Goal: Find specific page/section: Find specific page/section

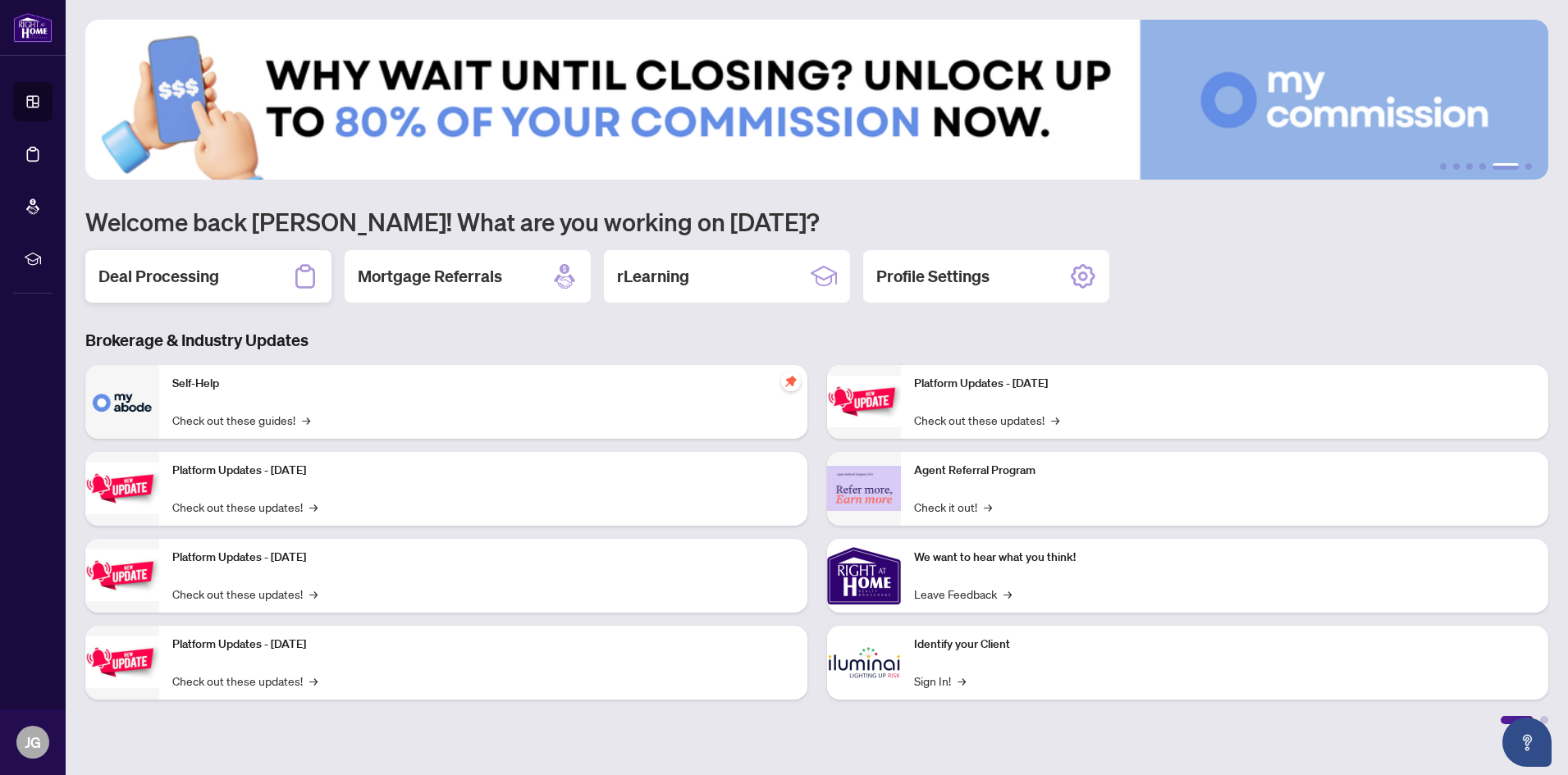
click at [193, 277] on h2 "Deal Processing" at bounding box center [159, 277] width 121 height 23
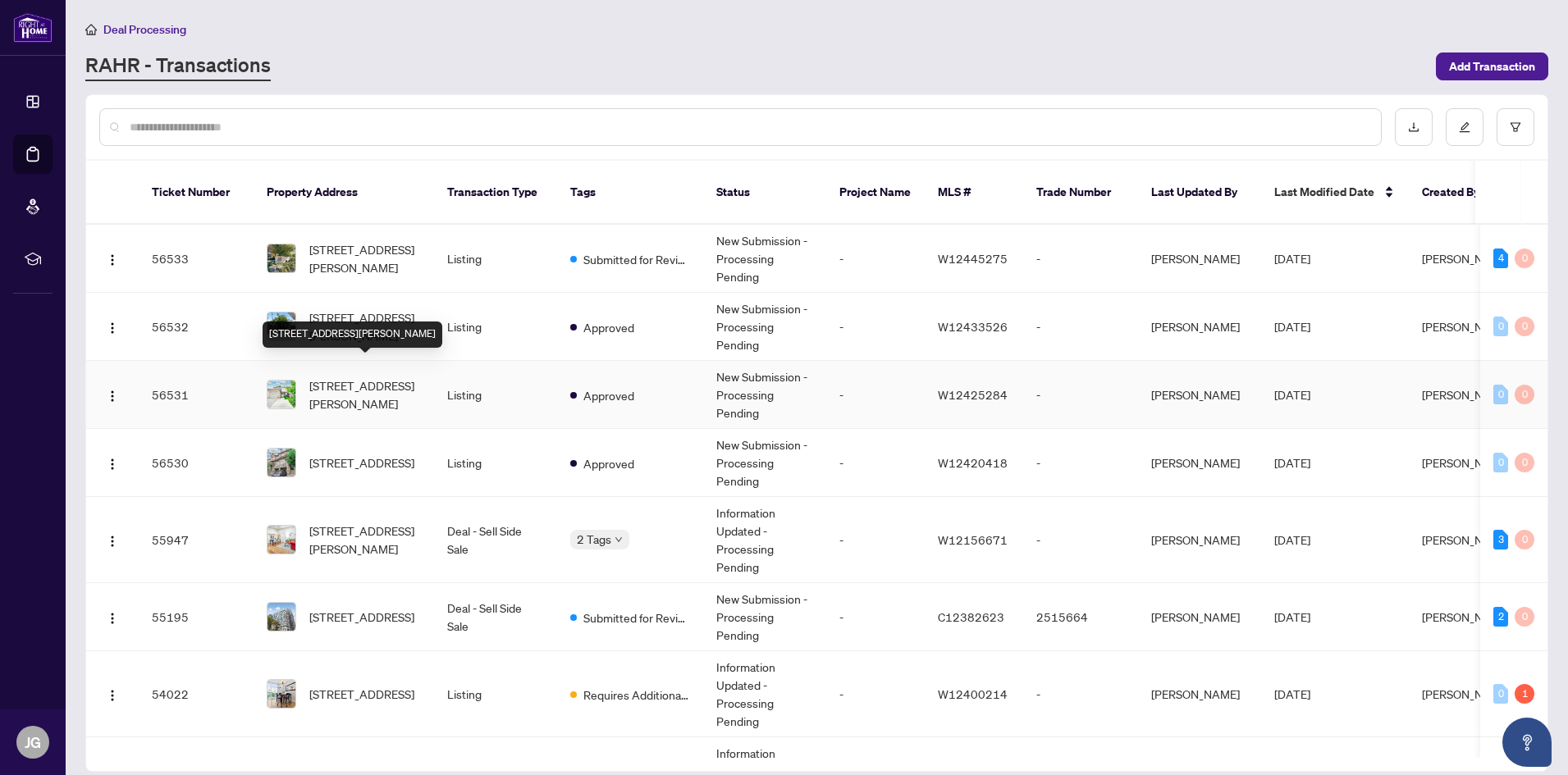
click at [352, 376] on span "[STREET_ADDRESS][PERSON_NAME]" at bounding box center [366, 394] width 112 height 36
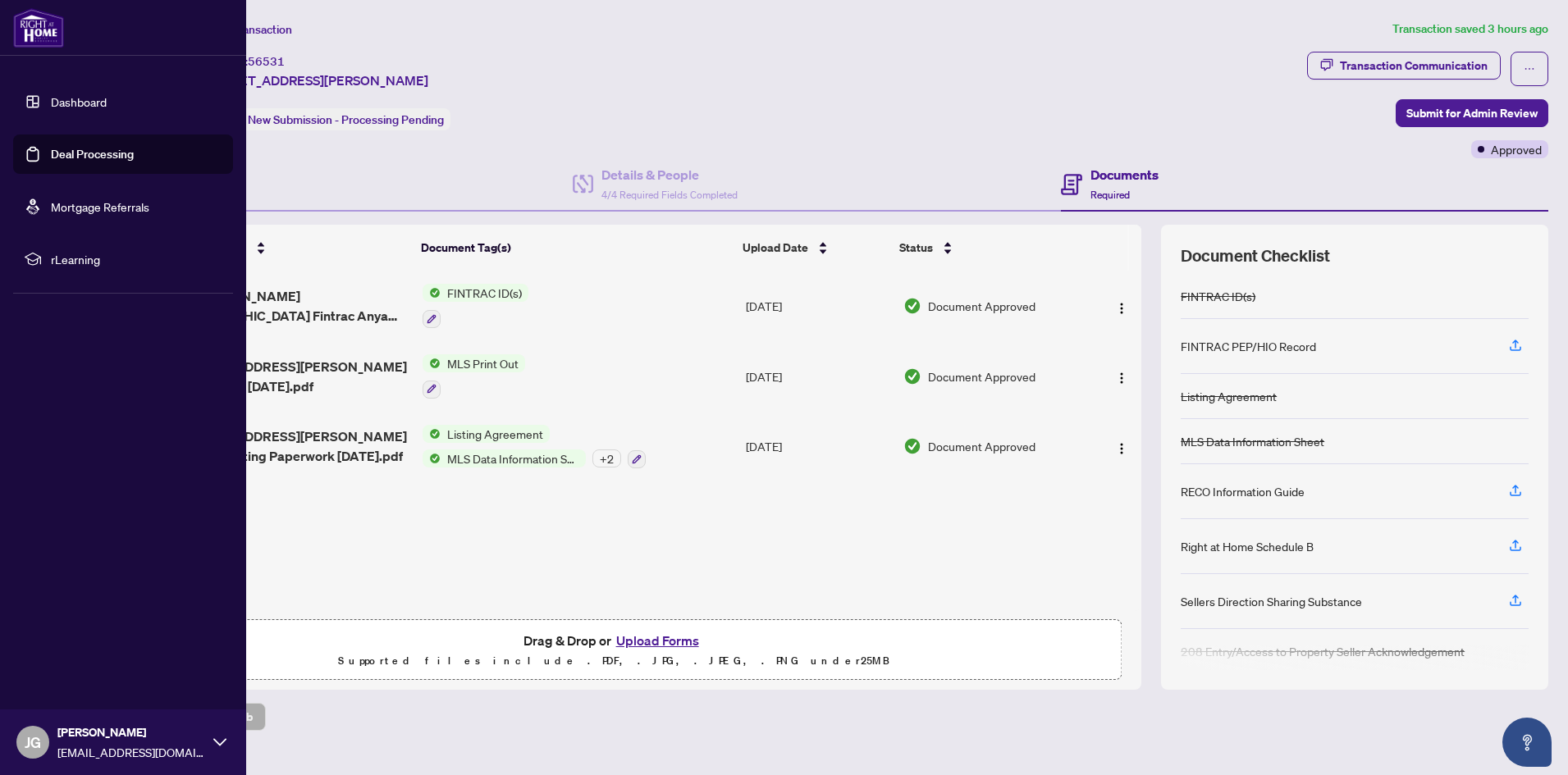
click at [68, 147] on link "Deal Processing" at bounding box center [92, 154] width 83 height 15
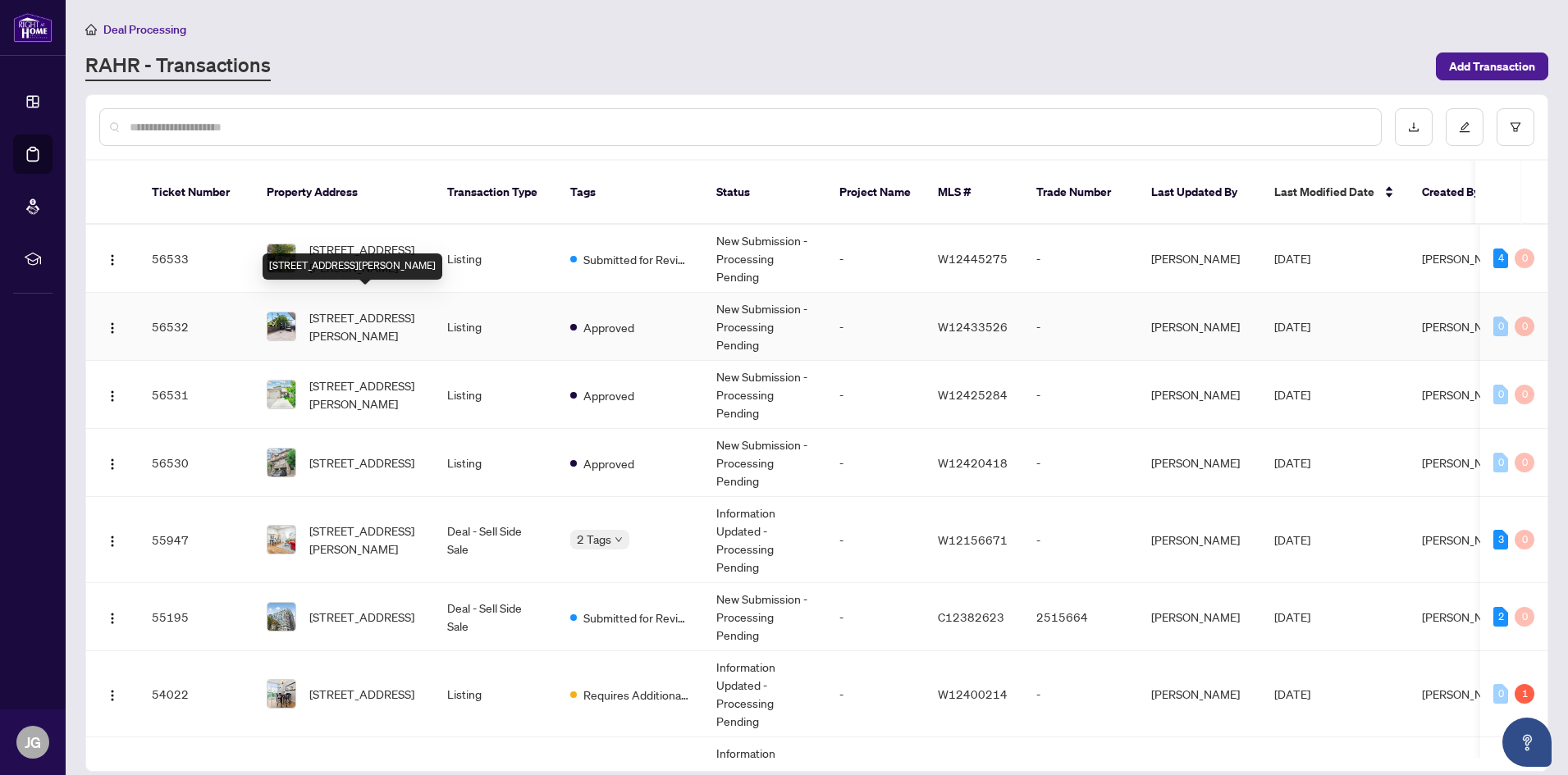
click at [390, 309] on span "[STREET_ADDRESS][PERSON_NAME]" at bounding box center [366, 327] width 112 height 36
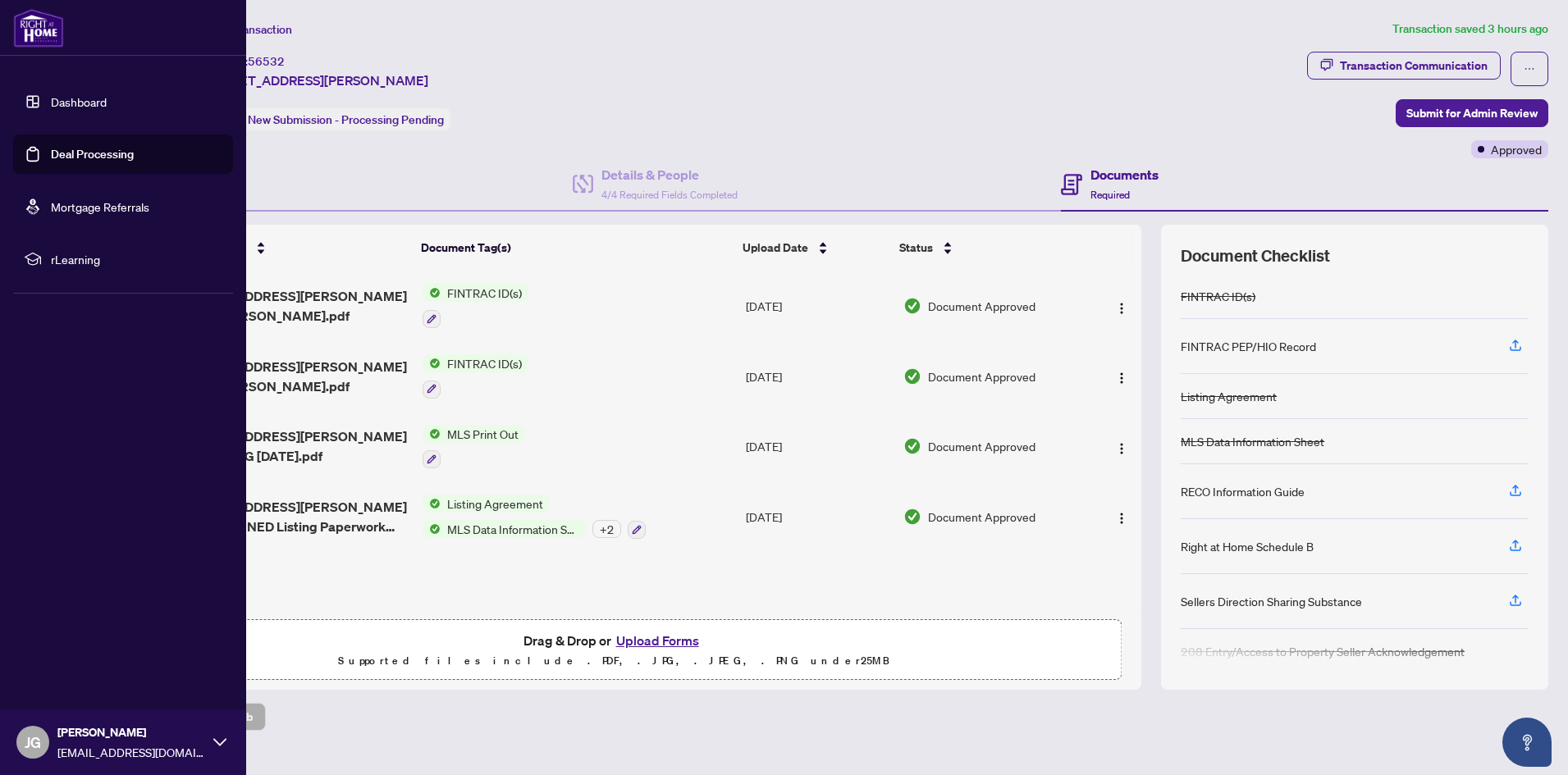
click at [70, 153] on link "Deal Processing" at bounding box center [92, 154] width 83 height 15
